Goal: Task Accomplishment & Management: Manage account settings

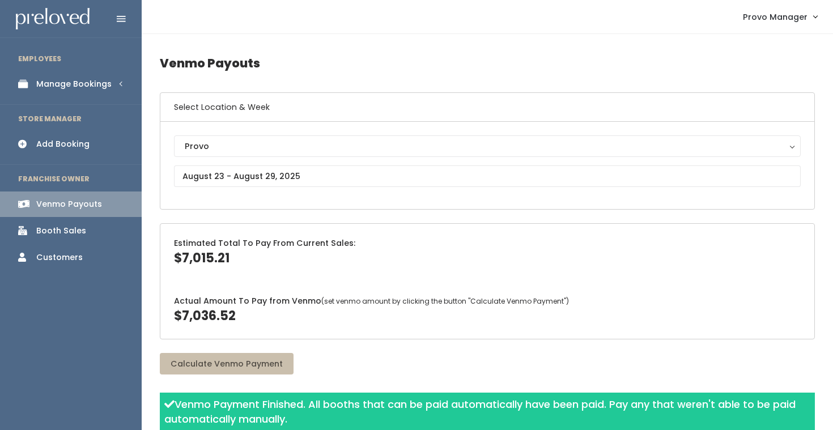
click at [93, 74] on link "Manage Bookings" at bounding box center [71, 83] width 142 height 25
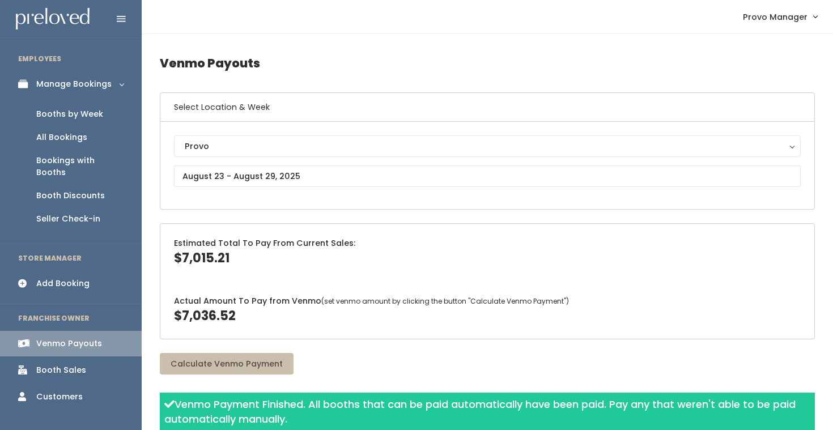
click at [74, 278] on div "Add Booking" at bounding box center [62, 284] width 53 height 12
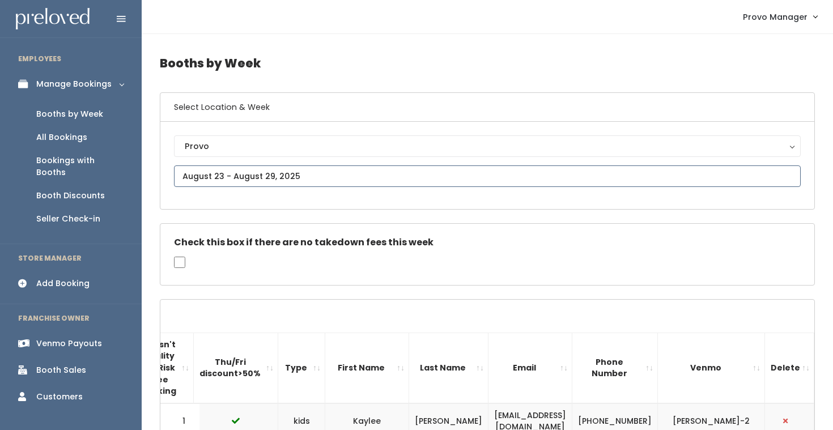
click at [229, 182] on input "text" at bounding box center [487, 176] width 626 height 22
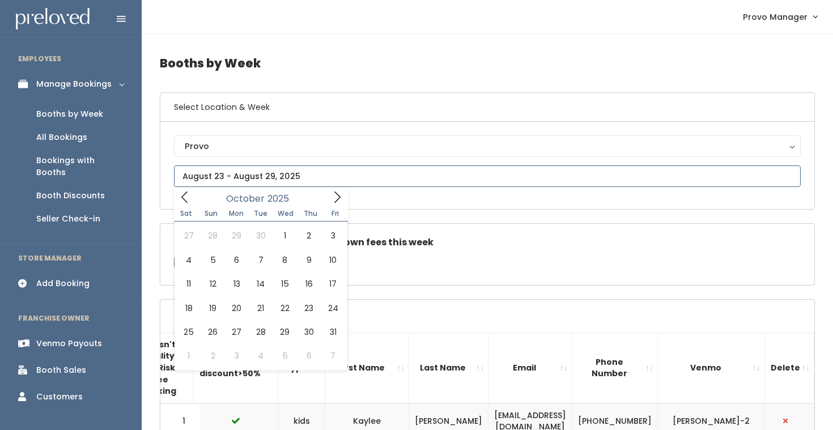
click at [335, 200] on icon at bounding box center [337, 197] width 12 height 12
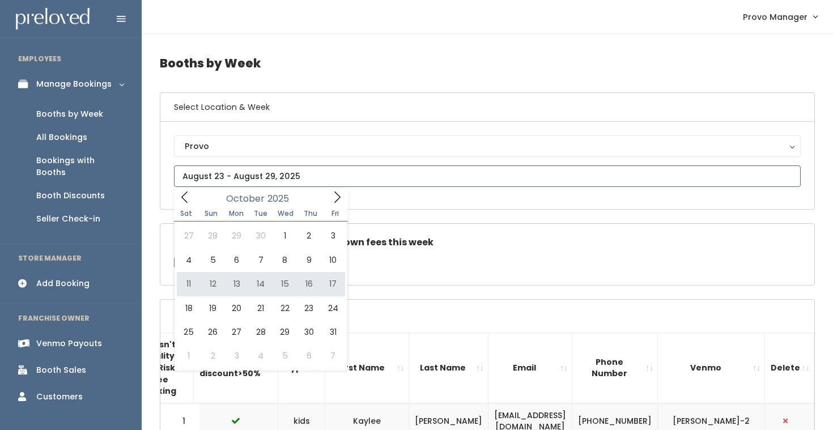
type input "October 4 to October 10"
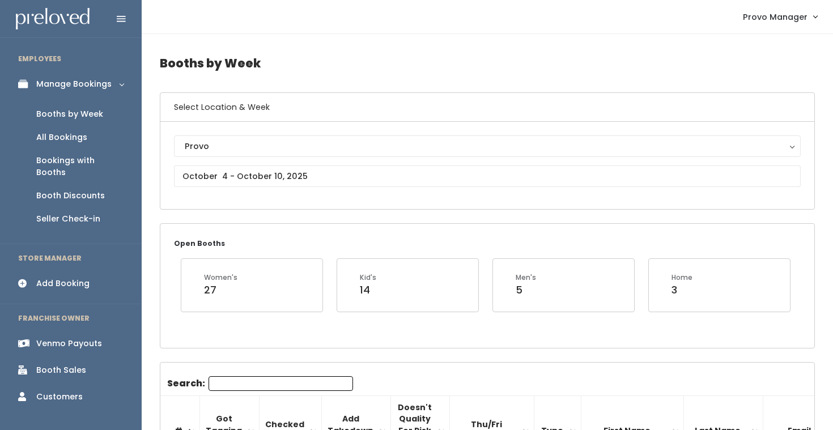
scroll to position [5, 0]
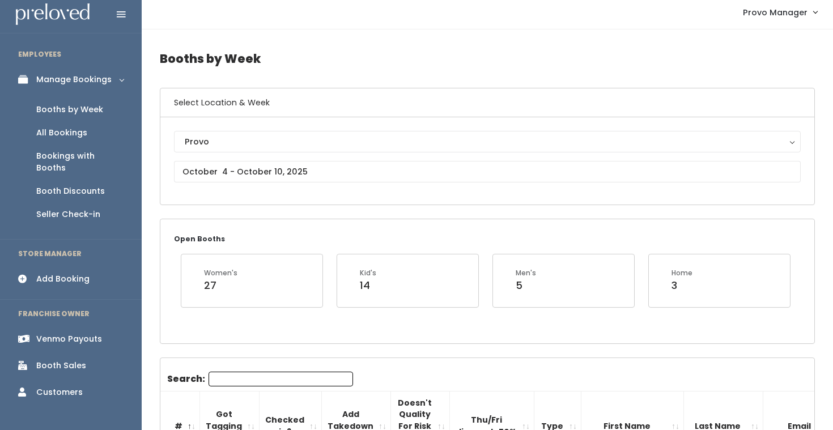
click at [229, 386] on input "Search:" at bounding box center [280, 379] width 144 height 15
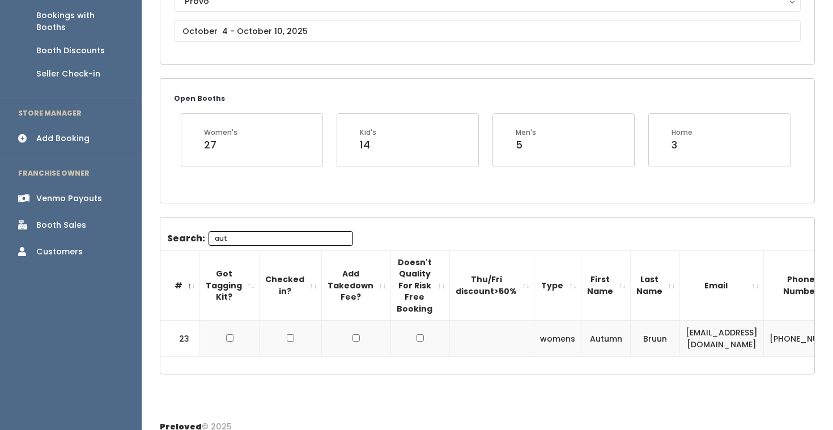
scroll to position [0, 27]
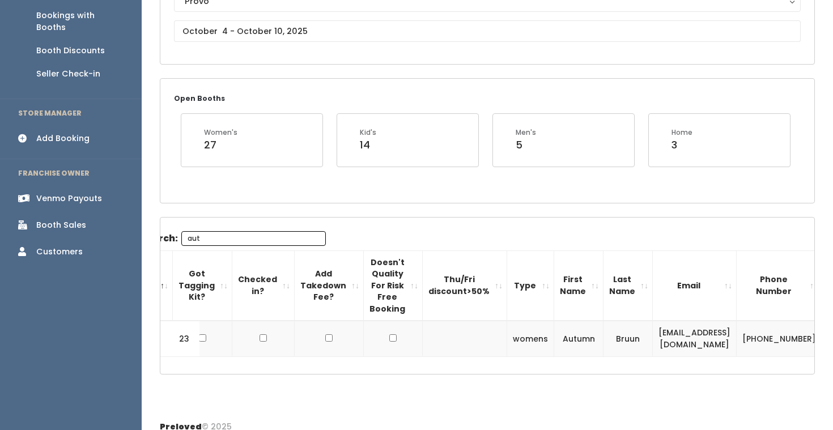
type input "aut"
drag, startPoint x: 756, startPoint y: 340, endPoint x: 637, endPoint y: 340, distance: 119.5
click at [653, 340] on td "autumnabruun@gmail.com" at bounding box center [695, 339] width 84 height 36
copy td "autumnabruun@gmail.com"
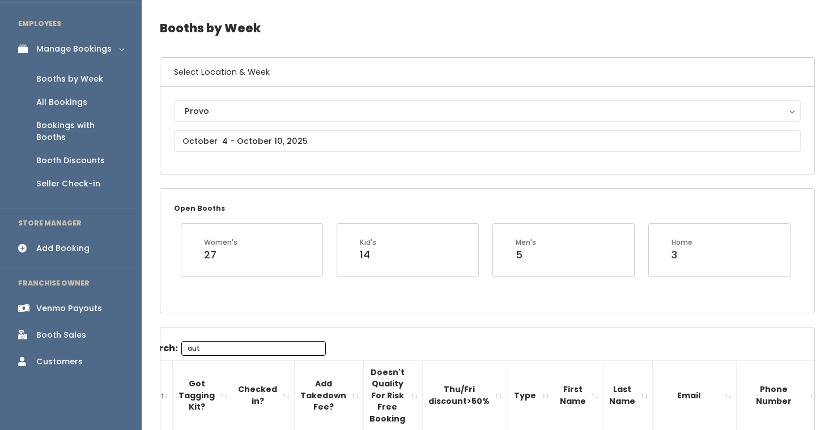
scroll to position [0, 0]
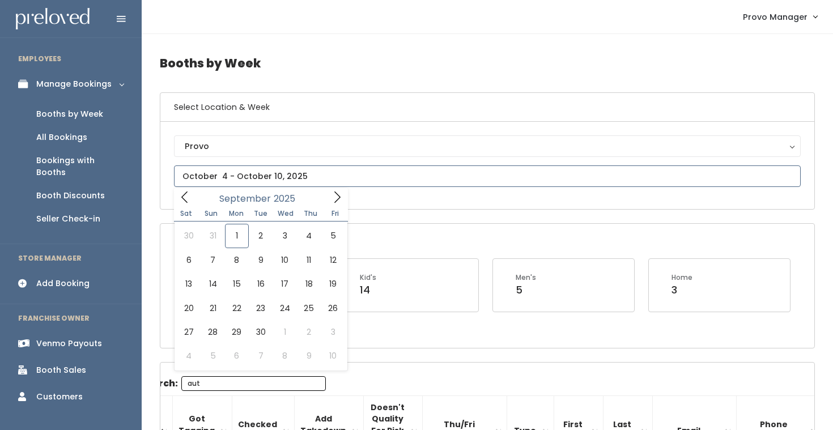
click at [240, 176] on input "text" at bounding box center [487, 176] width 626 height 22
click at [326, 191] on div "September 2025" at bounding box center [260, 197] width 130 height 18
click at [337, 194] on icon at bounding box center [337, 197] width 12 height 12
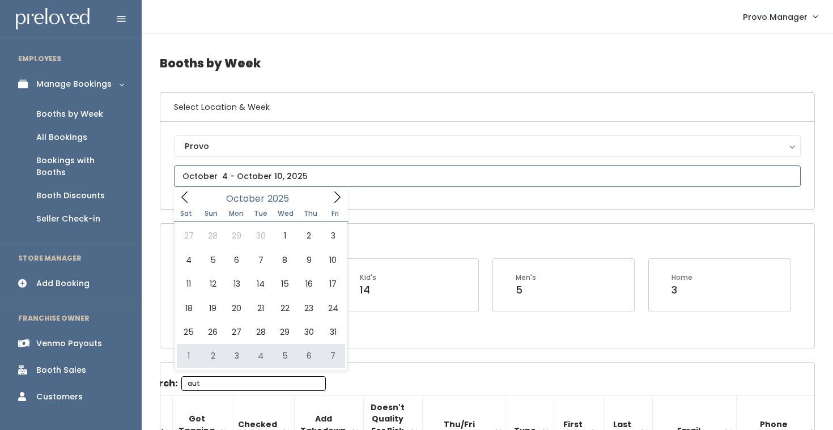
type input "November 1 to November 7"
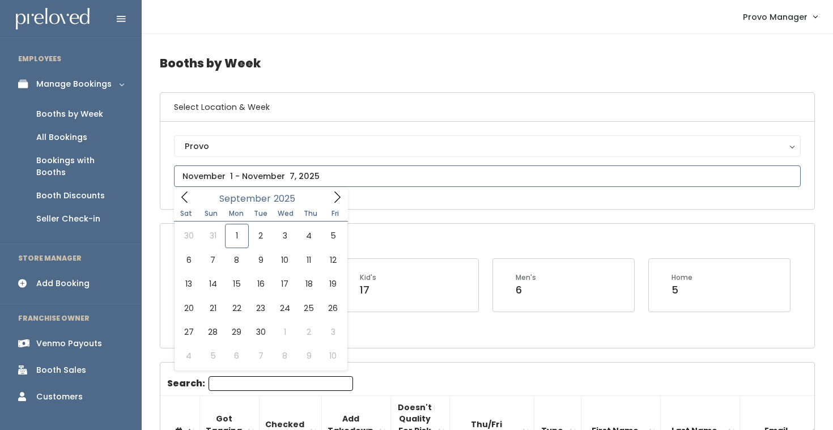
click at [248, 176] on input "text" at bounding box center [487, 176] width 626 height 22
click at [347, 206] on div "Sat Sun Mon Tue Wed Thu Fri" at bounding box center [261, 214] width 174 height 16
click at [338, 198] on icon at bounding box center [337, 196] width 6 height 11
type input "[DATE] to [DATE]"
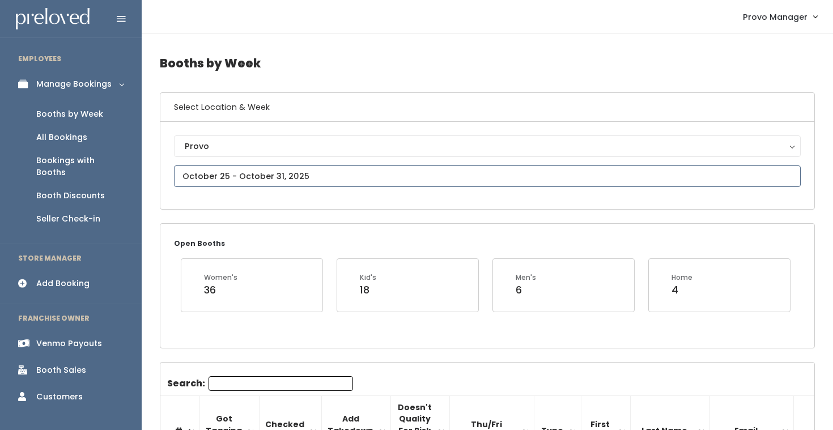
click at [256, 176] on input "text" at bounding box center [487, 176] width 626 height 22
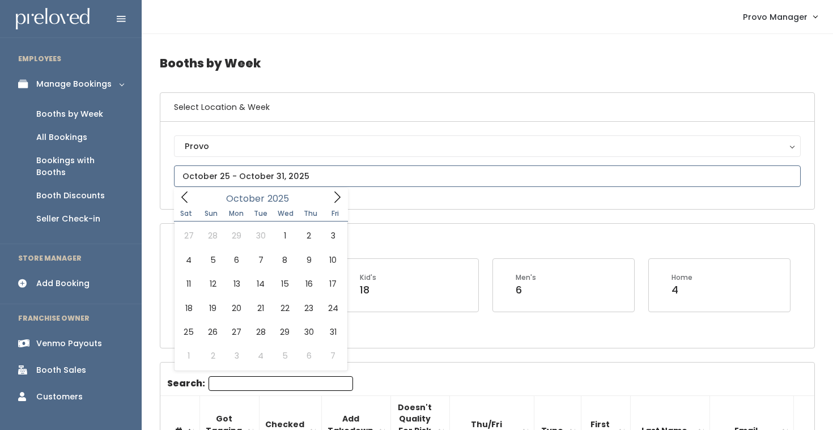
click at [339, 192] on icon at bounding box center [337, 197] width 12 height 12
type input "October 25 to October 31"
click at [228, 174] on input "text" at bounding box center [487, 176] width 626 height 22
click at [327, 201] on span at bounding box center [337, 197] width 22 height 18
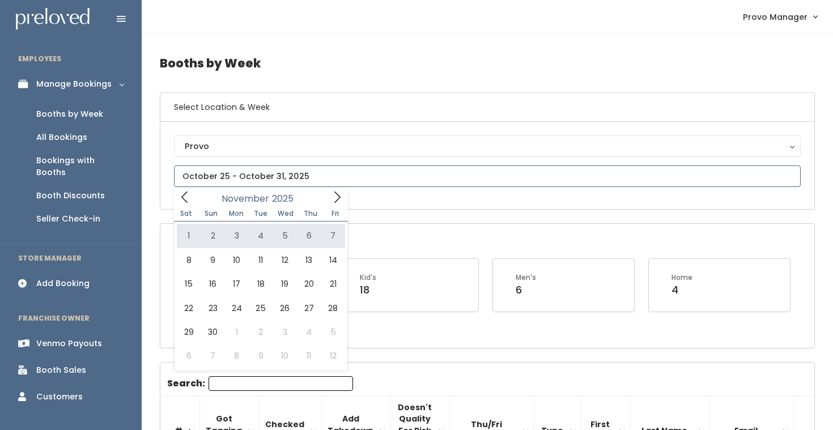
click at [180, 197] on icon at bounding box center [184, 197] width 12 height 12
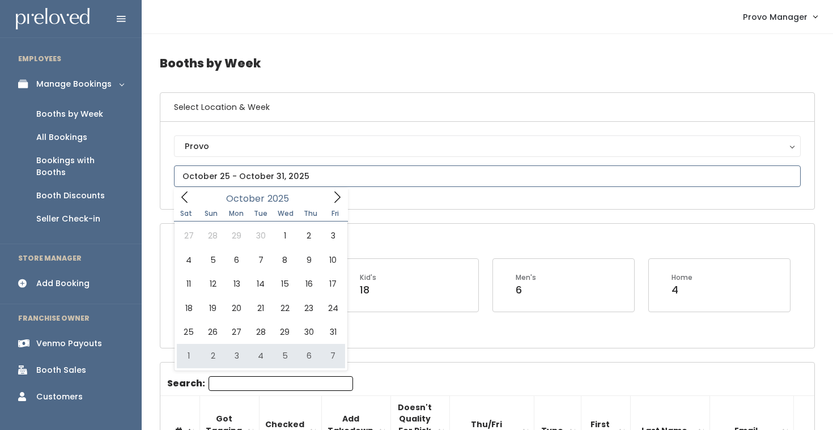
type input "November 1 to November 7"
